Goal: Task Accomplishment & Management: Manage account settings

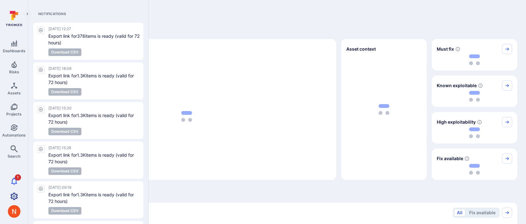
drag, startPoint x: 14, startPoint y: 187, endPoint x: 14, endPoint y: 197, distance: 9.8
click at [14, 197] on div "1" at bounding box center [14, 196] width 28 height 43
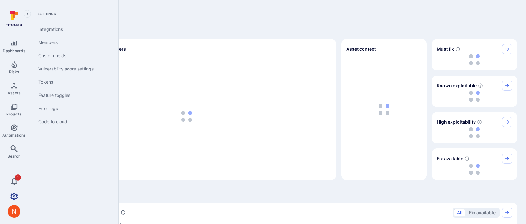
click at [14, 197] on icon "Settings" at bounding box center [14, 195] width 8 height 7
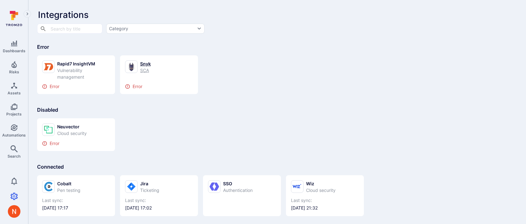
click at [143, 71] on div "SCA" at bounding box center [145, 70] width 11 height 7
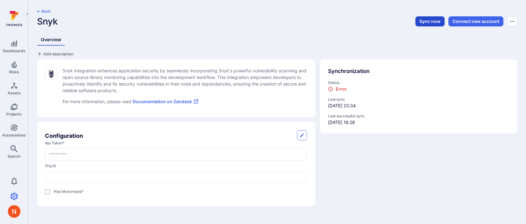
click at [428, 22] on button "Sync now" at bounding box center [430, 21] width 29 height 10
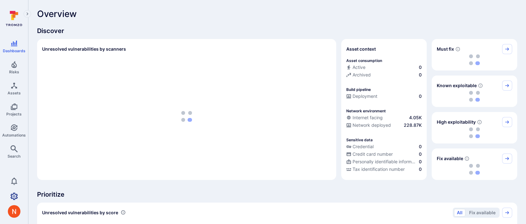
click at [14, 195] on icon "Settings" at bounding box center [14, 196] width 8 height 8
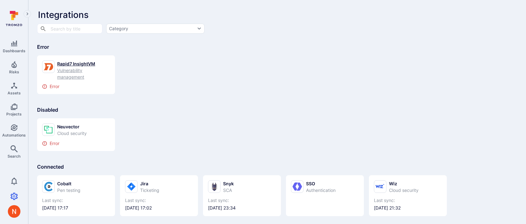
click at [71, 63] on div "Rapid7 InsightVM" at bounding box center [83, 63] width 53 height 7
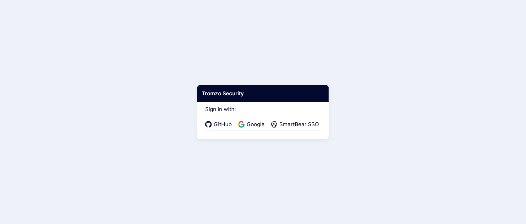
click at [267, 126] on div "GitHub Google SmartBear SSO" at bounding box center [263, 124] width 116 height 13
click at [263, 126] on span "Google" at bounding box center [256, 124] width 22 height 8
